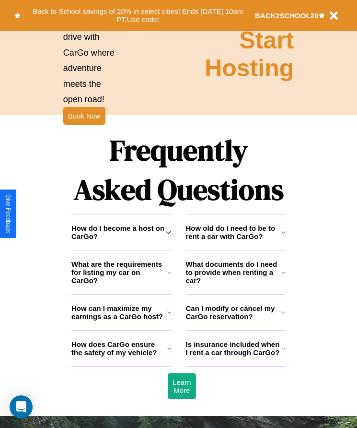
scroll to position [1251, 0]
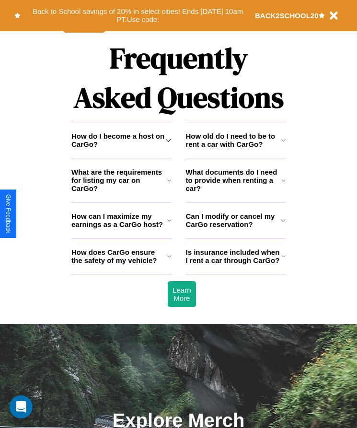
click at [284, 144] on icon at bounding box center [284, 140] width 4 height 8
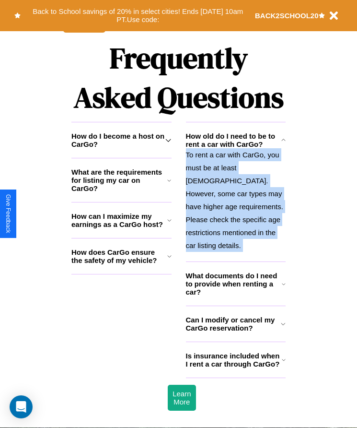
click at [236, 201] on p "To rent a car with CarGo, you must be at least [DEMOGRAPHIC_DATA]. However, som…" at bounding box center [236, 200] width 100 height 104
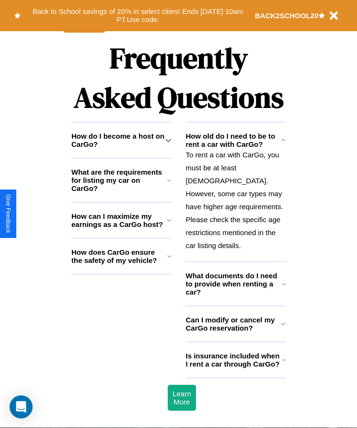
click at [121, 264] on h3 "How does CarGo ensure the safety of my vehicle?" at bounding box center [119, 256] width 96 height 16
click at [284, 286] on icon at bounding box center [284, 284] width 4 height 8
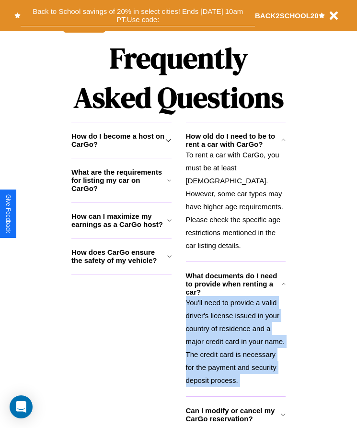
click at [138, 15] on button "Back to School savings of 20% in select cities! Ends [DATE] 10am PT. Use code:" at bounding box center [138, 16] width 235 height 22
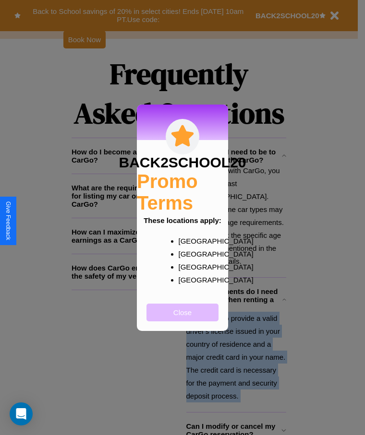
click at [182, 319] on button "Close" at bounding box center [182, 313] width 72 height 18
